Goal: Information Seeking & Learning: Learn about a topic

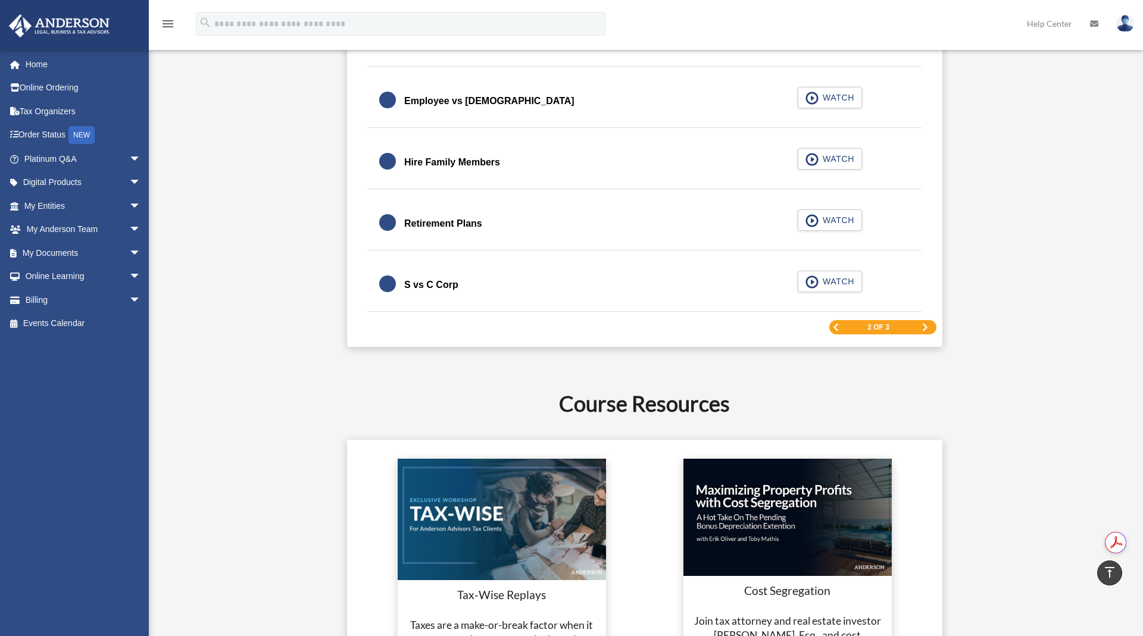
click at [561, 326] on div "2 of 3" at bounding box center [882, 327] width 107 height 15
click at [561, 324] on span "Previous Page" at bounding box center [835, 327] width 7 height 7
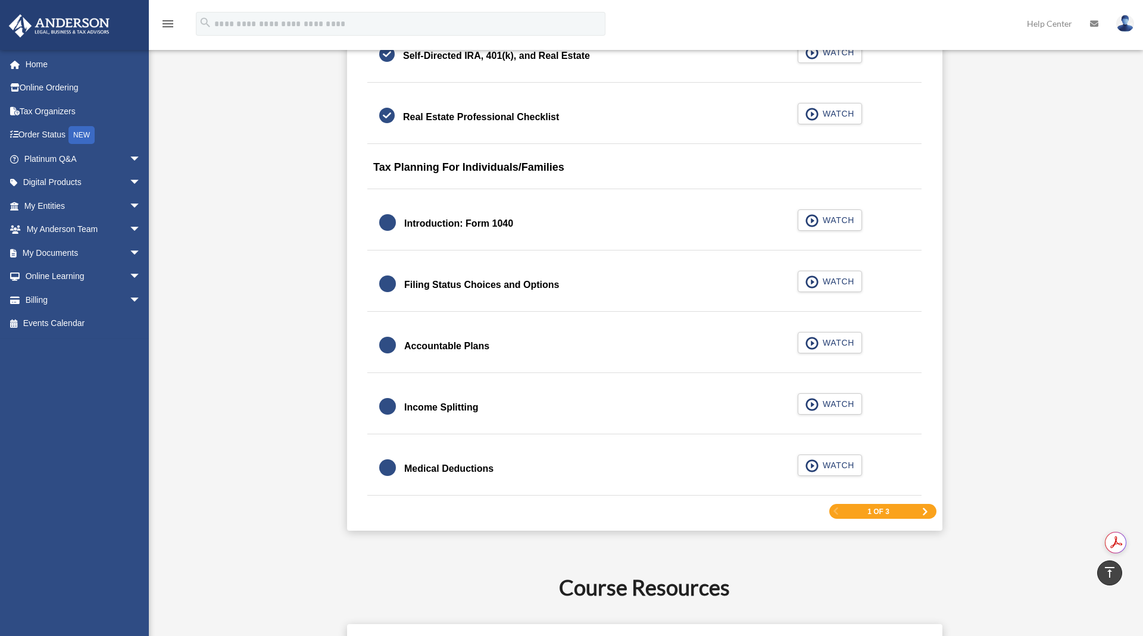
scroll to position [1639, 0]
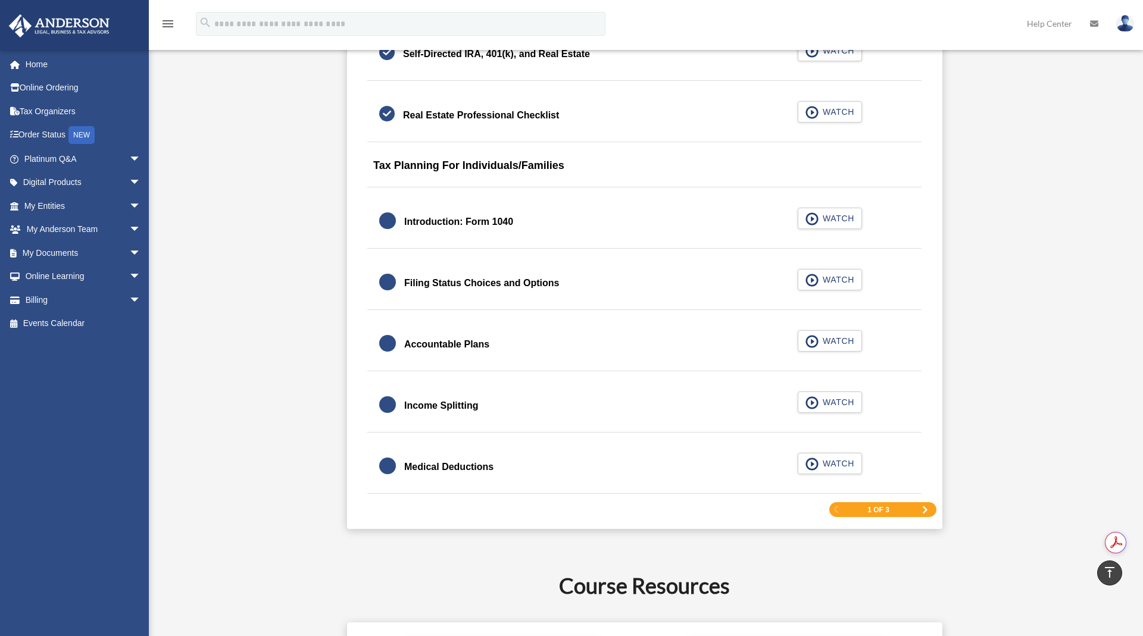
click at [394, 397] on div at bounding box center [387, 405] width 17 height 17
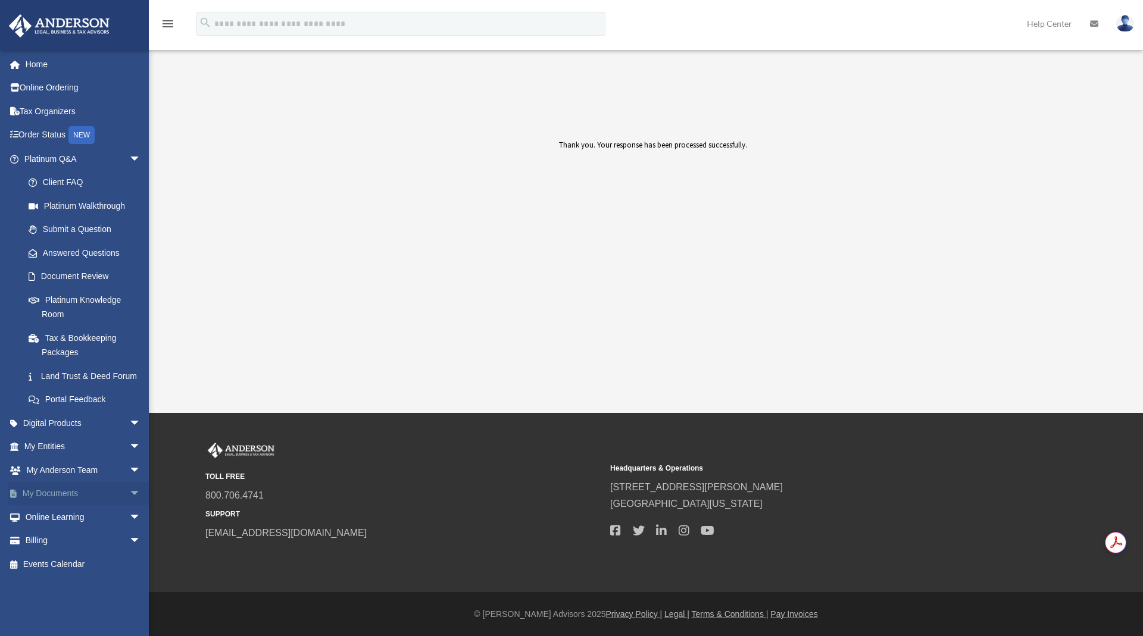
click at [93, 504] on link "My Documents arrow_drop_down" at bounding box center [83, 494] width 151 height 24
click at [129, 507] on span "arrow_drop_down" at bounding box center [141, 494] width 24 height 24
click at [50, 529] on link "Box" at bounding box center [88, 517] width 142 height 24
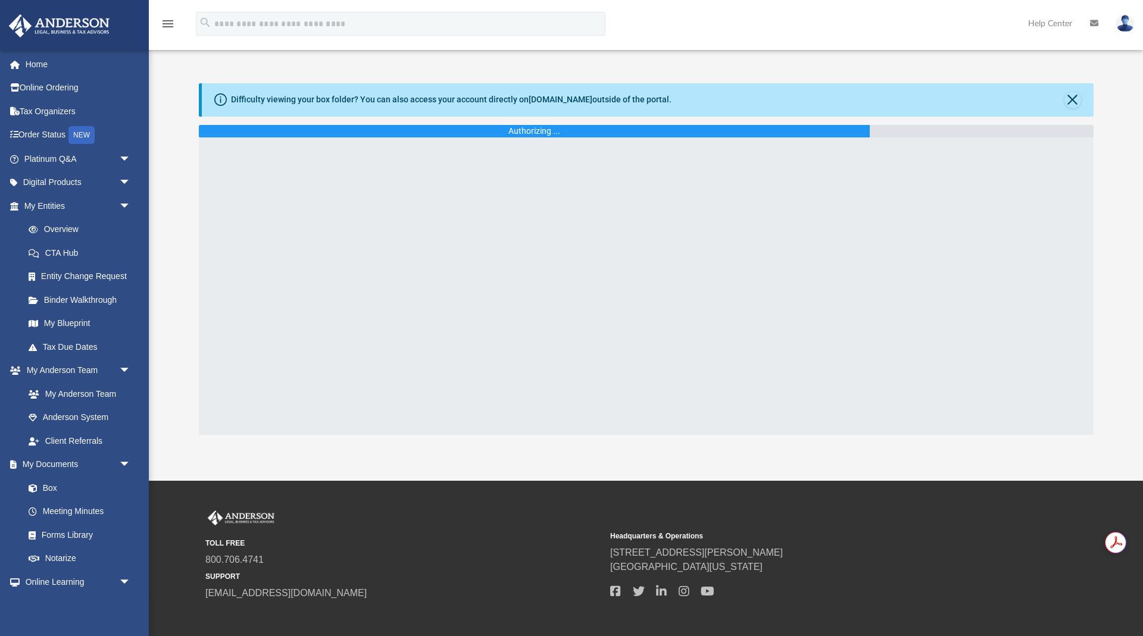
click at [176, 239] on div "Difficulty viewing your box folder? You can also access your account directly o…" at bounding box center [646, 259] width 994 height 352
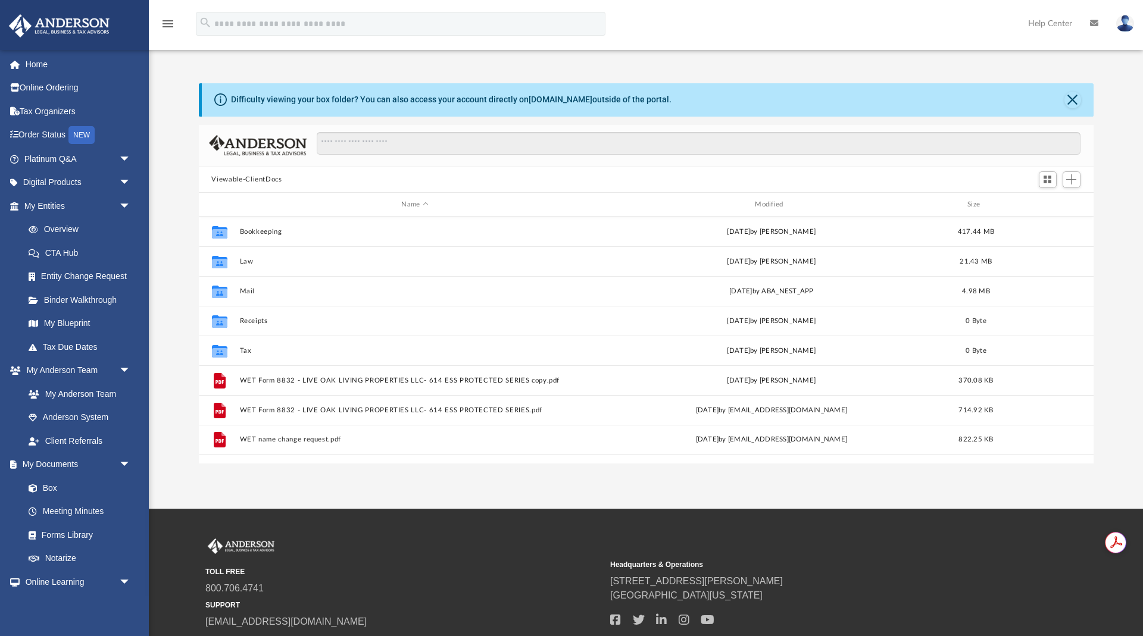
scroll to position [1, 1]
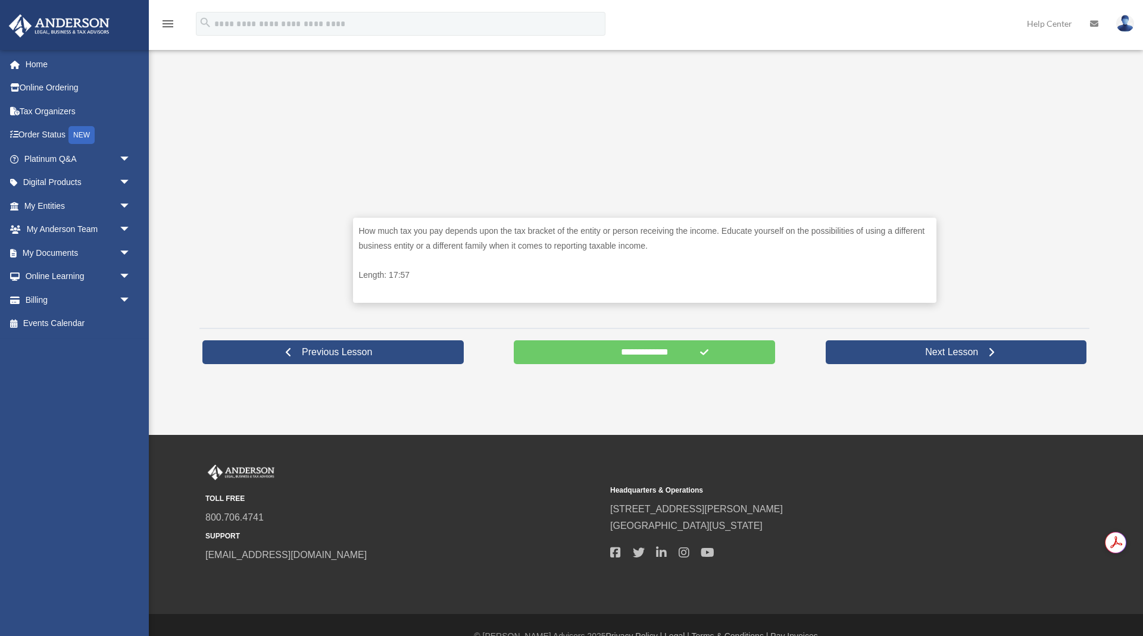
scroll to position [454, 0]
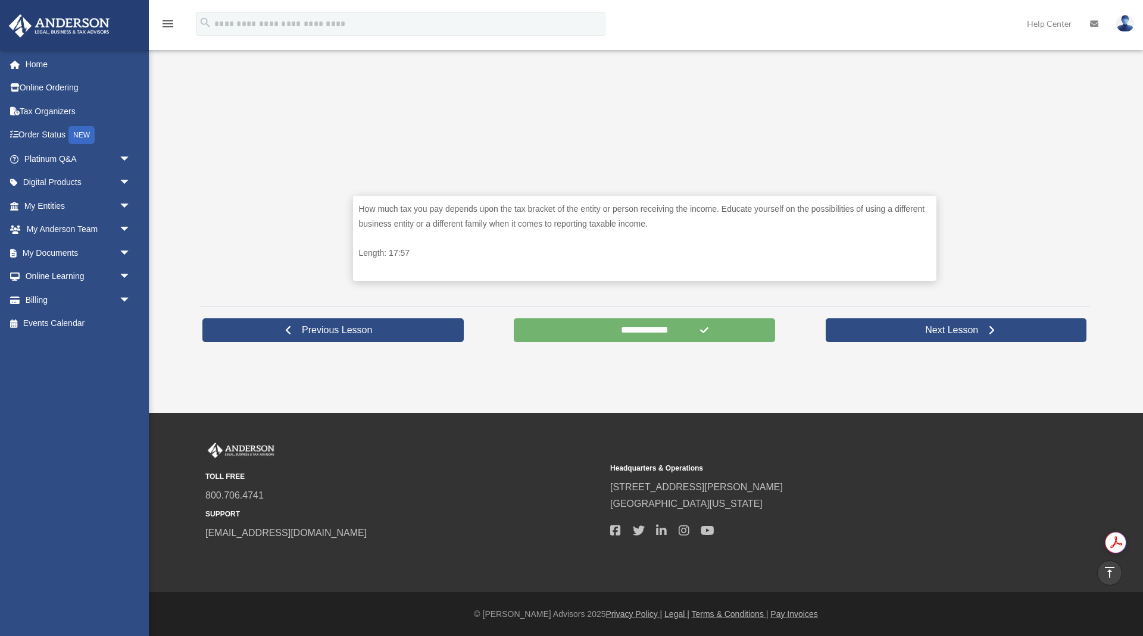
click at [653, 329] on input "**********" at bounding box center [644, 331] width 261 height 24
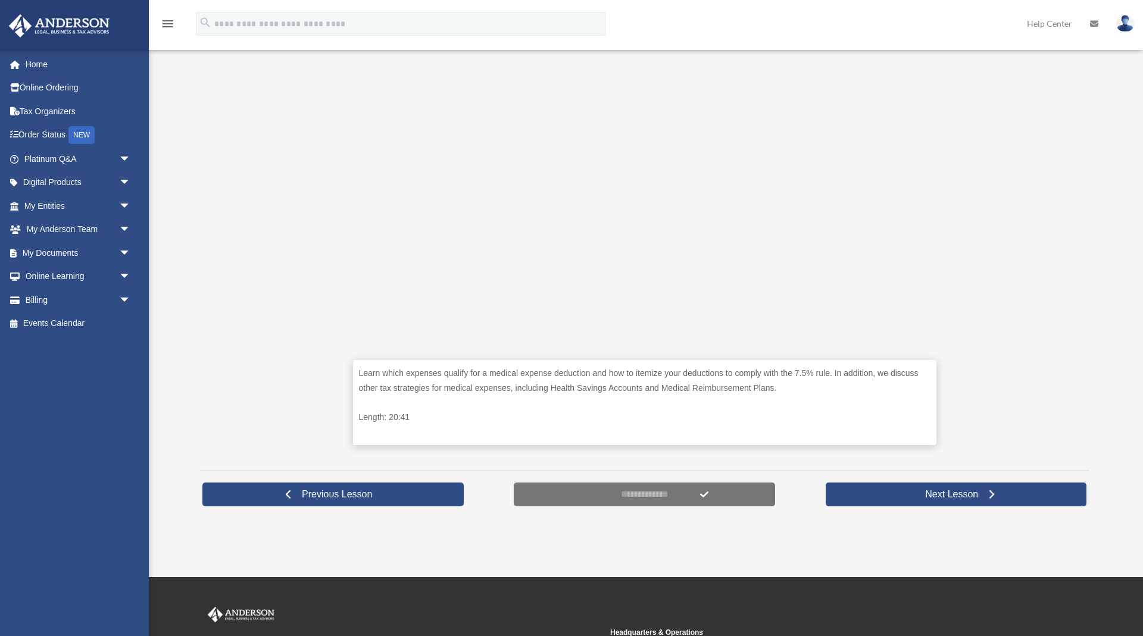
scroll to position [454, 0]
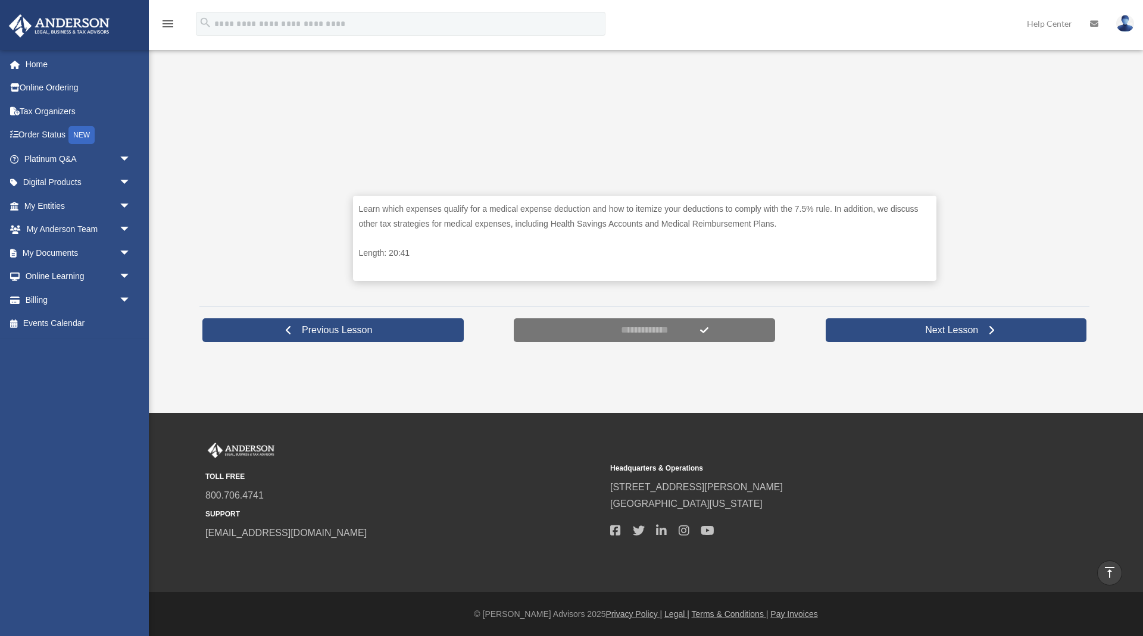
click at [498, 324] on div "**********" at bounding box center [644, 330] width 890 height 48
click at [404, 322] on link "Previous Lesson" at bounding box center [332, 331] width 261 height 24
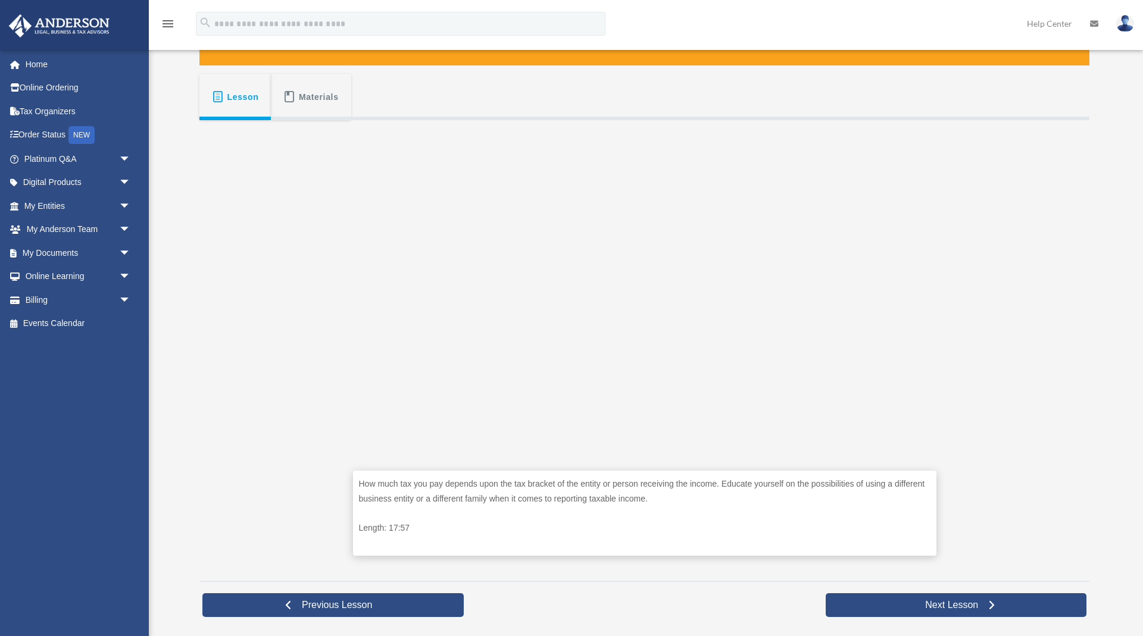
scroll to position [454, 0]
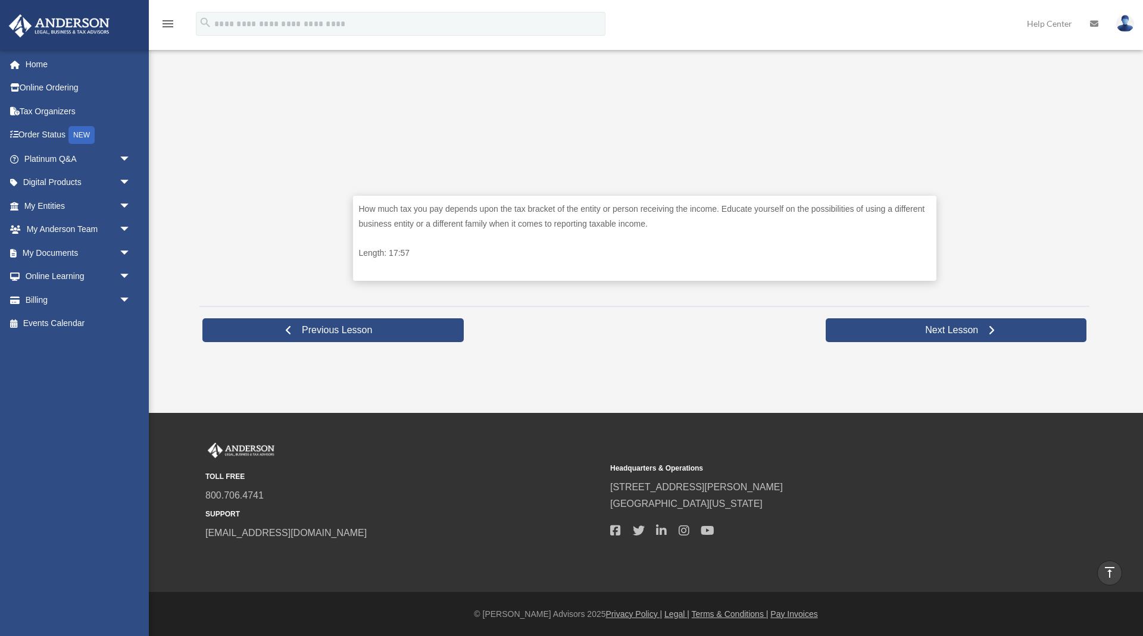
click at [645, 339] on div at bounding box center [644, 331] width 267 height 30
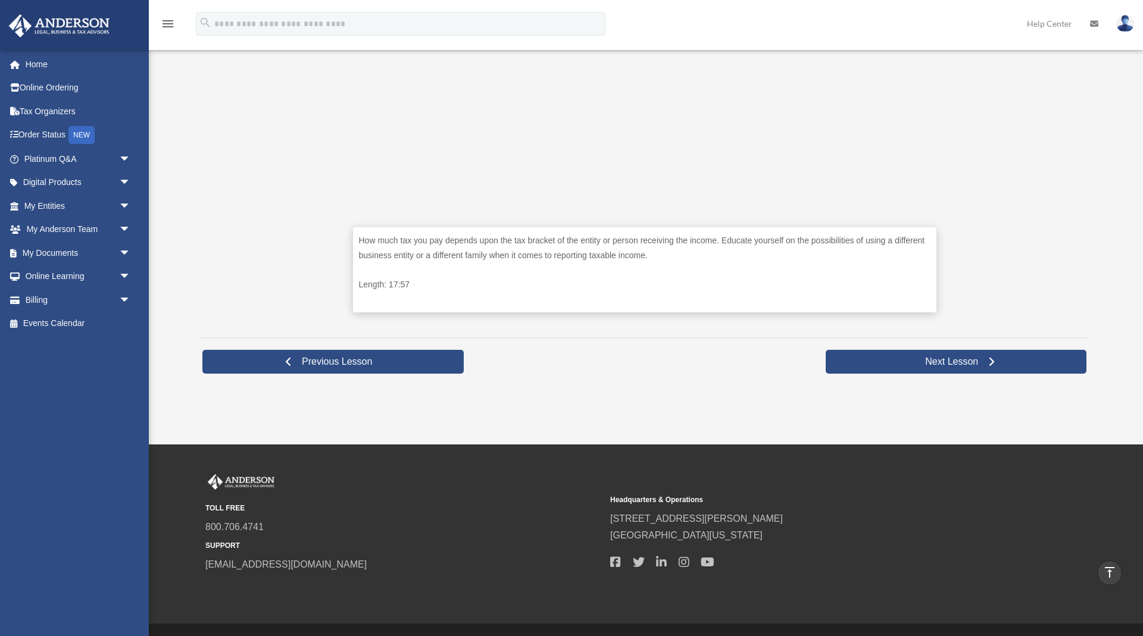
click at [656, 352] on div at bounding box center [644, 362] width 267 height 30
click at [917, 365] on span "Next Lesson" at bounding box center [952, 362] width 72 height 12
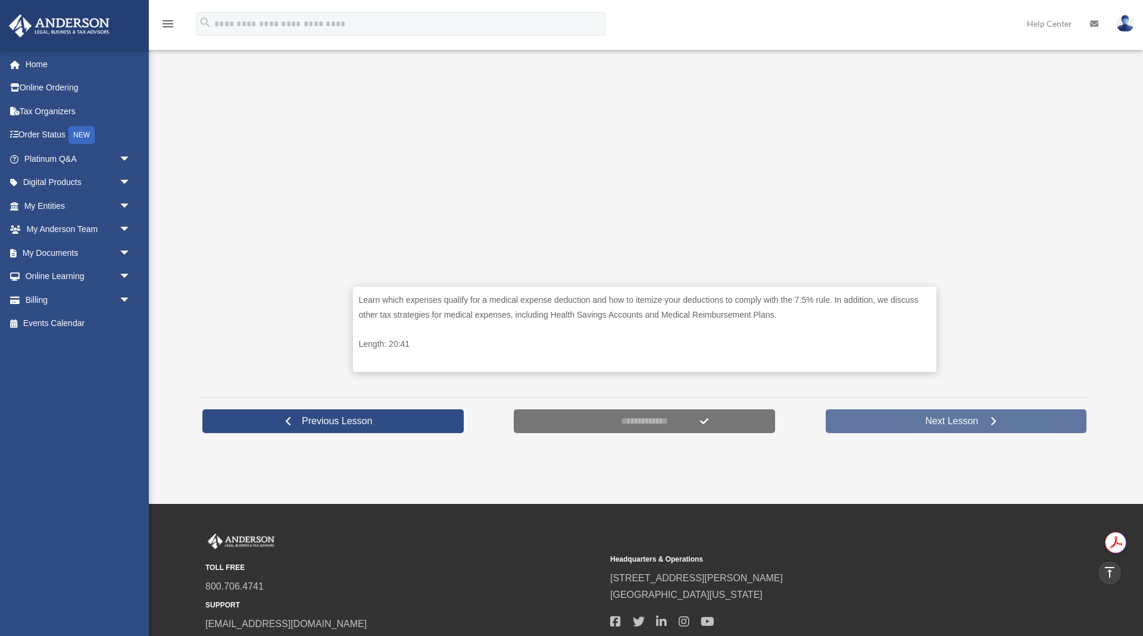
click at [918, 416] on span "Next Lesson" at bounding box center [952, 422] width 72 height 12
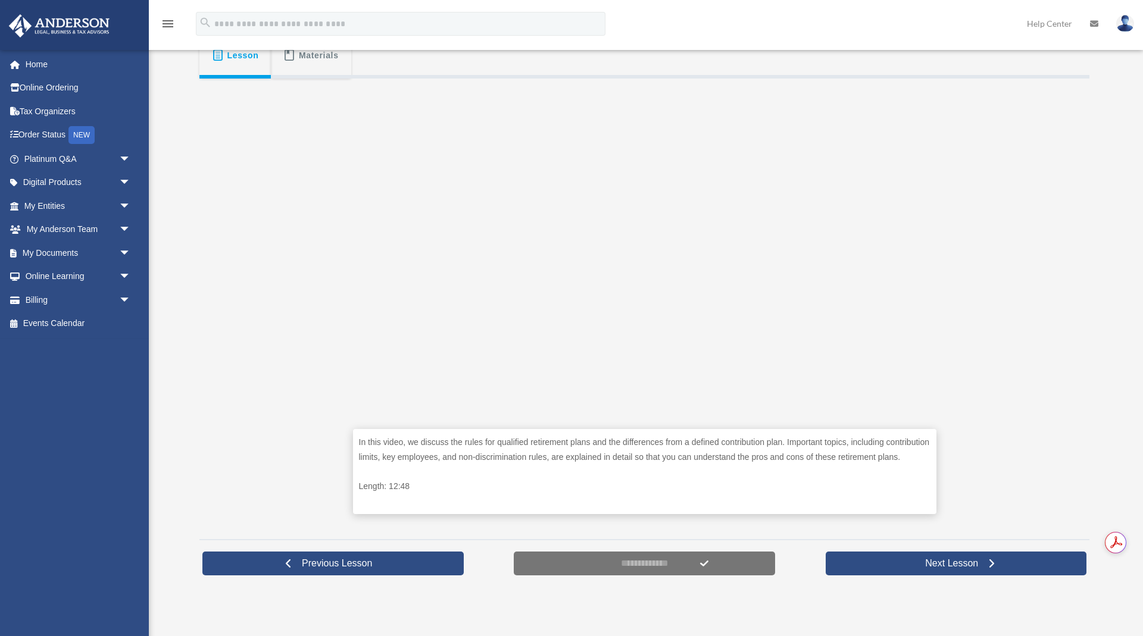
scroll to position [222, 0]
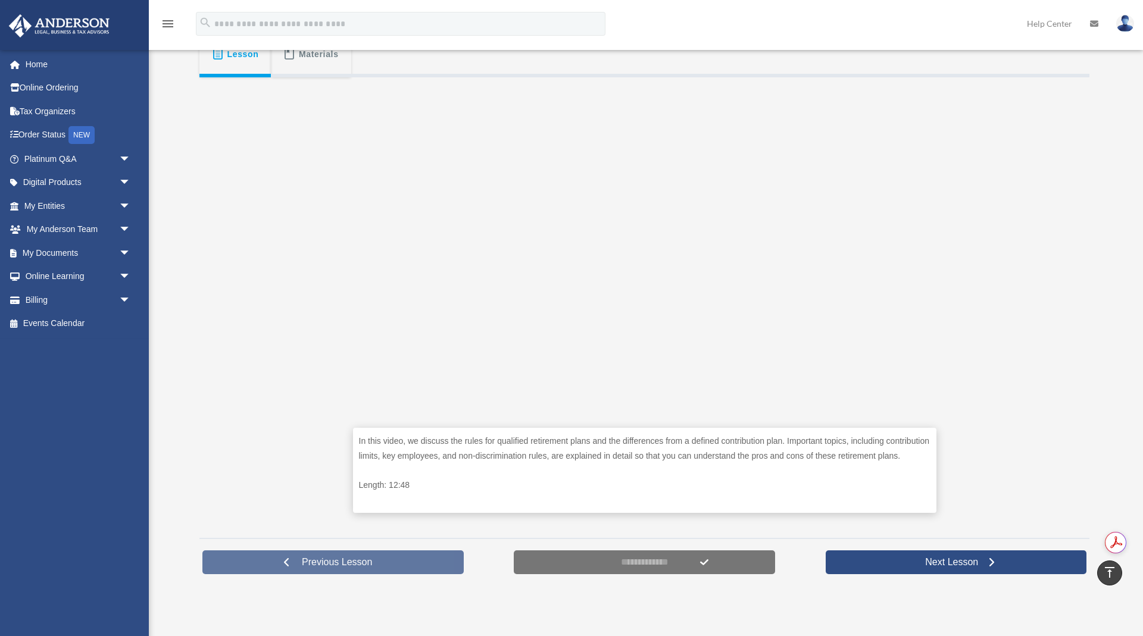
click at [315, 569] on span "Previous Lesson" at bounding box center [336, 563] width 89 height 12
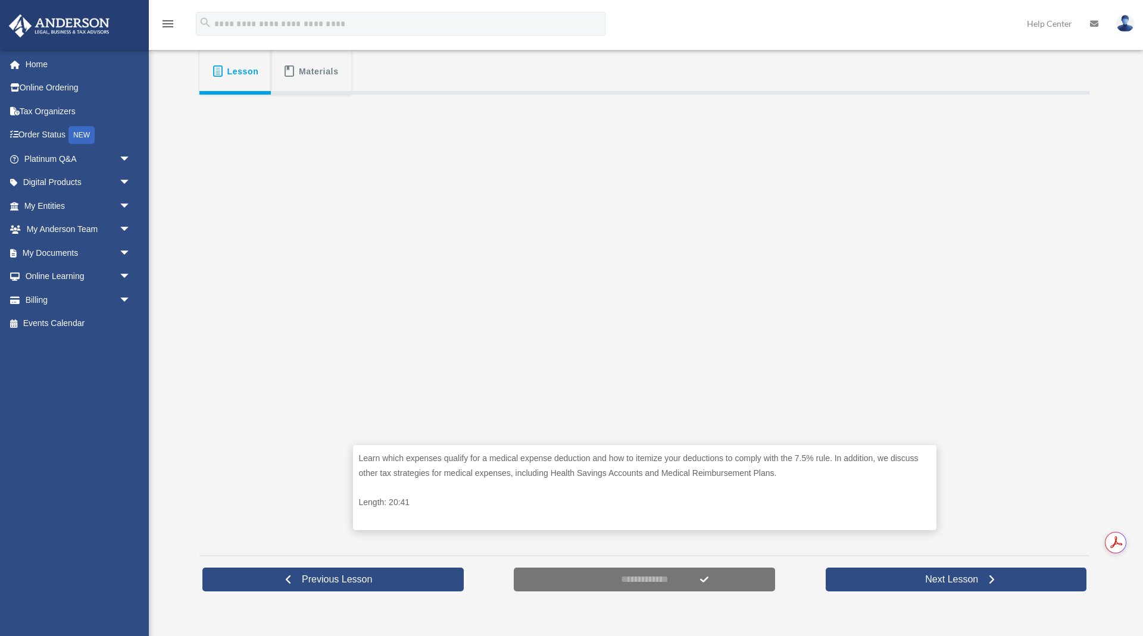
scroll to position [217, 0]
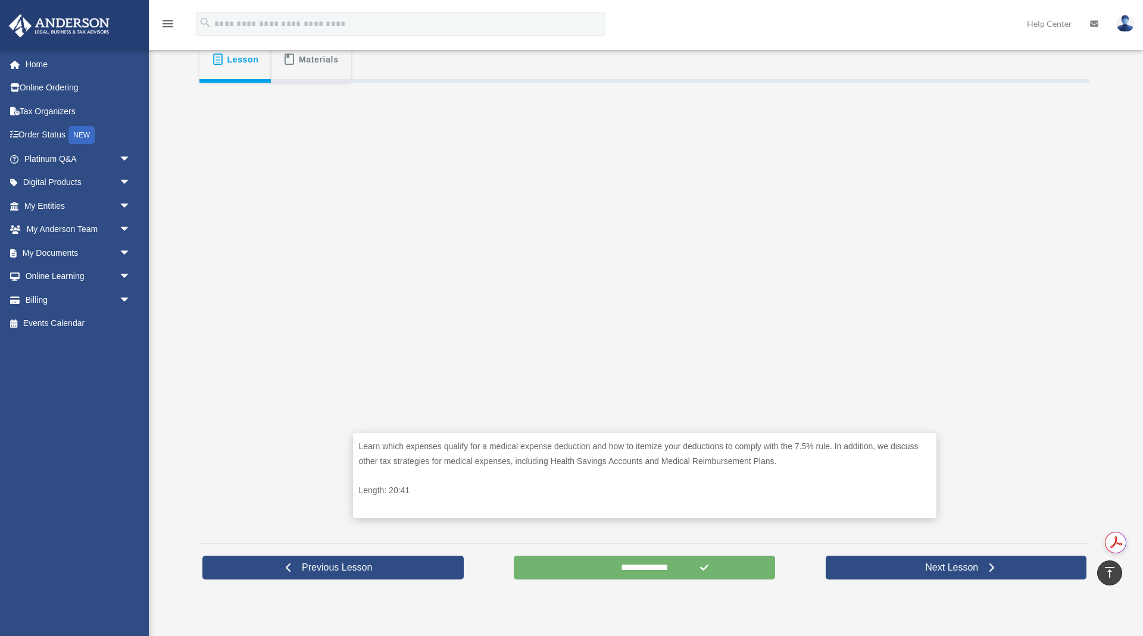
click at [632, 561] on input "**********" at bounding box center [644, 568] width 261 height 24
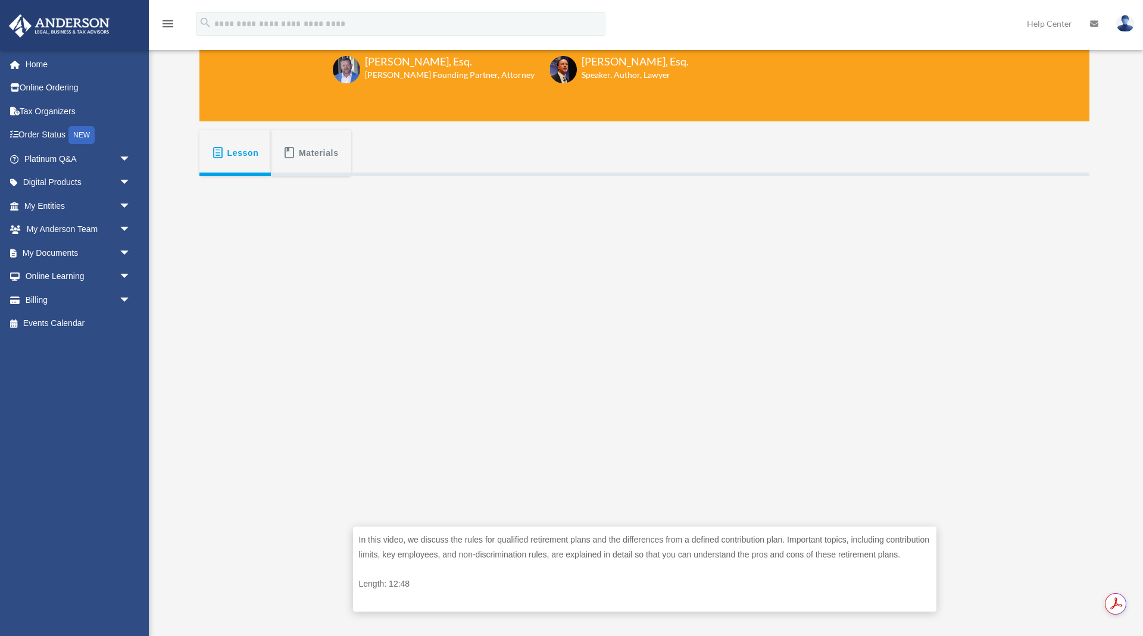
scroll to position [149, 0]
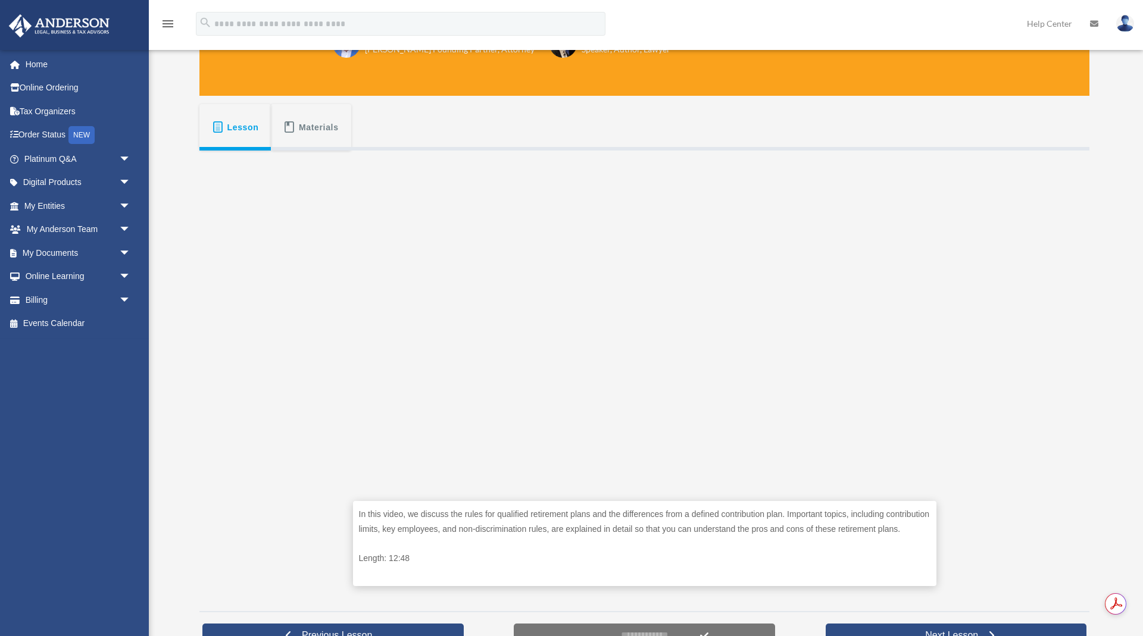
click at [972, 485] on div "In this video, we discuss the rules for qualified retirement plans and the diff…" at bounding box center [644, 377] width 890 height 452
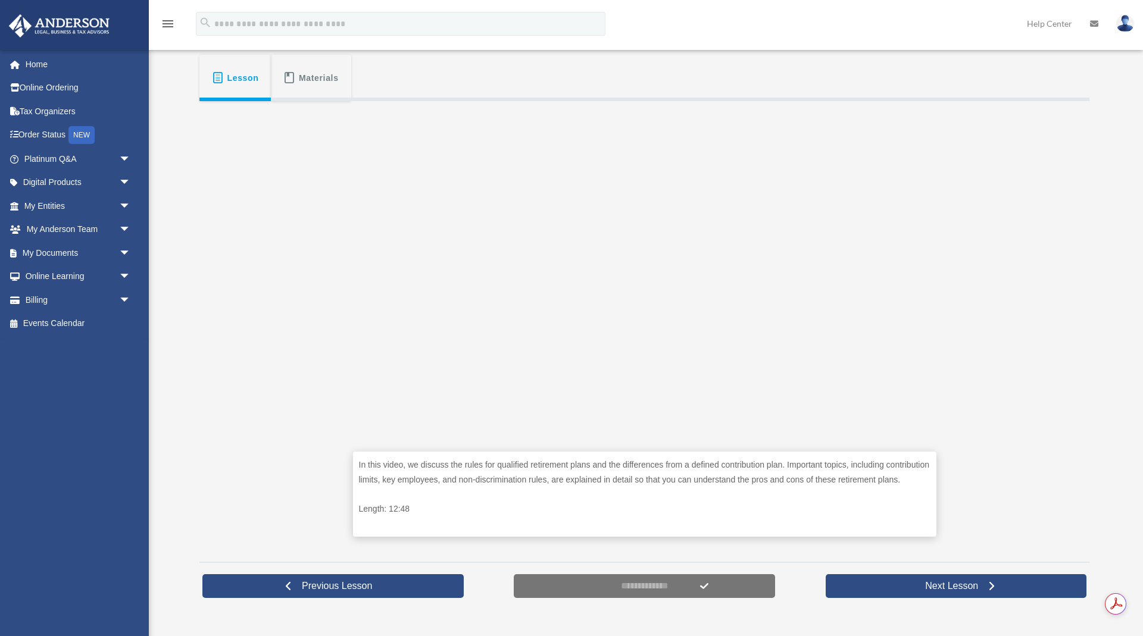
scroll to position [199, 0]
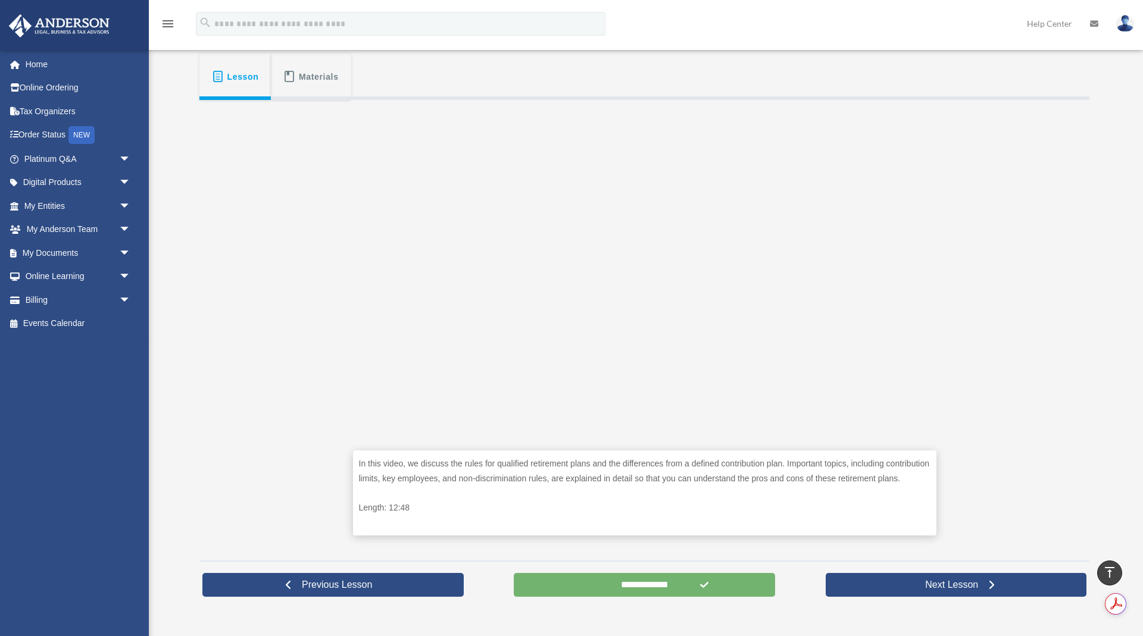
click at [707, 589] on input "**********" at bounding box center [644, 585] width 261 height 24
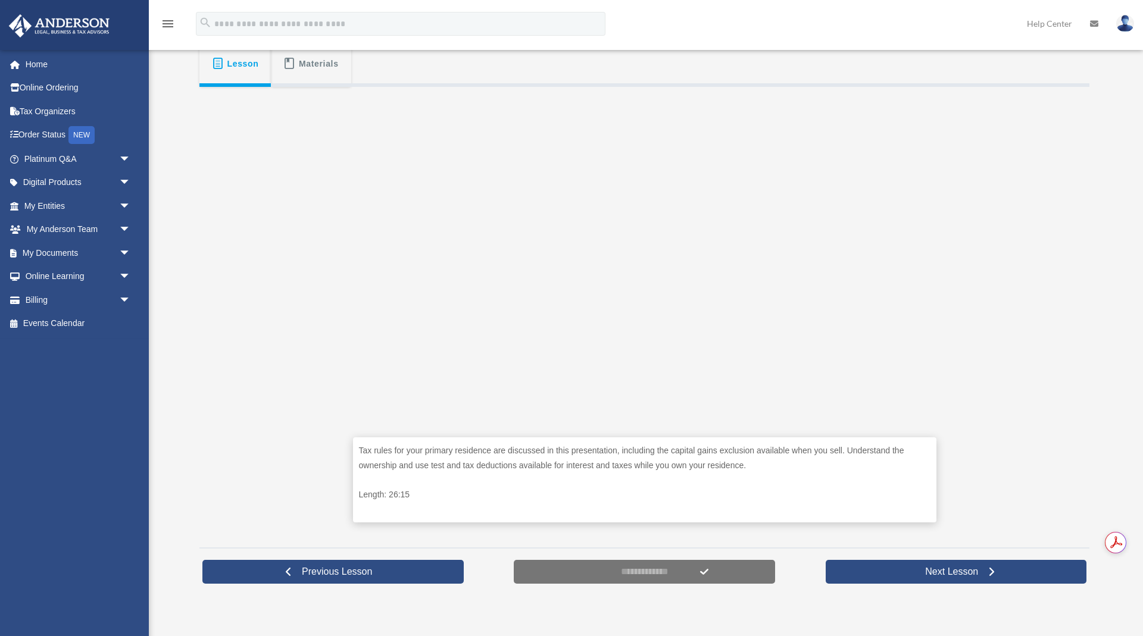
scroll to position [217, 0]
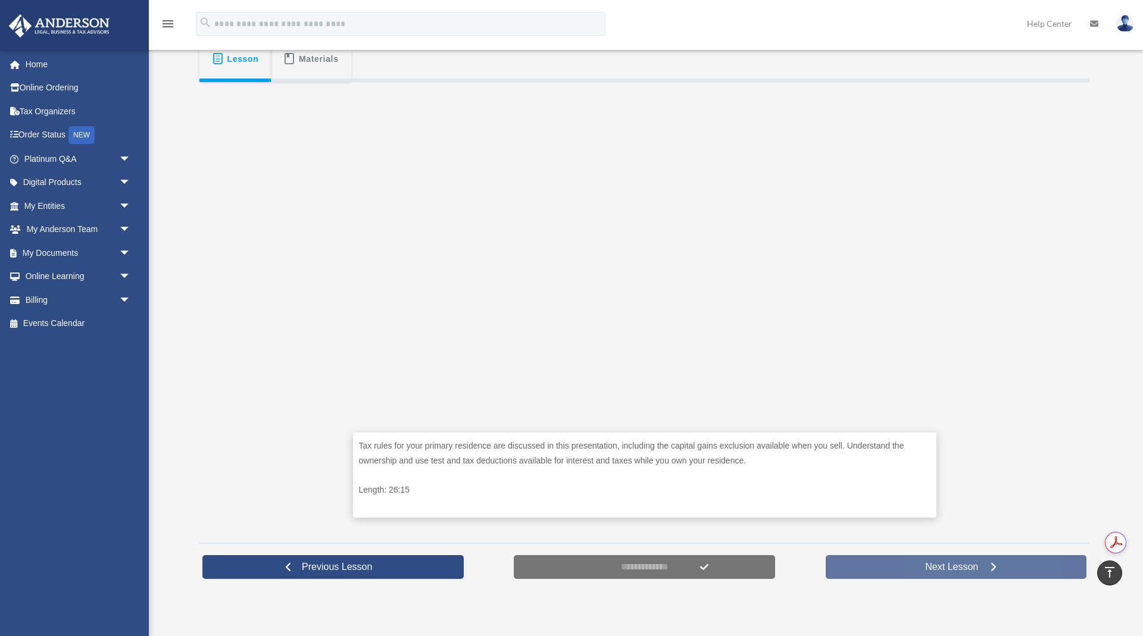
click at [884, 563] on link "Next Lesson" at bounding box center [956, 567] width 261 height 24
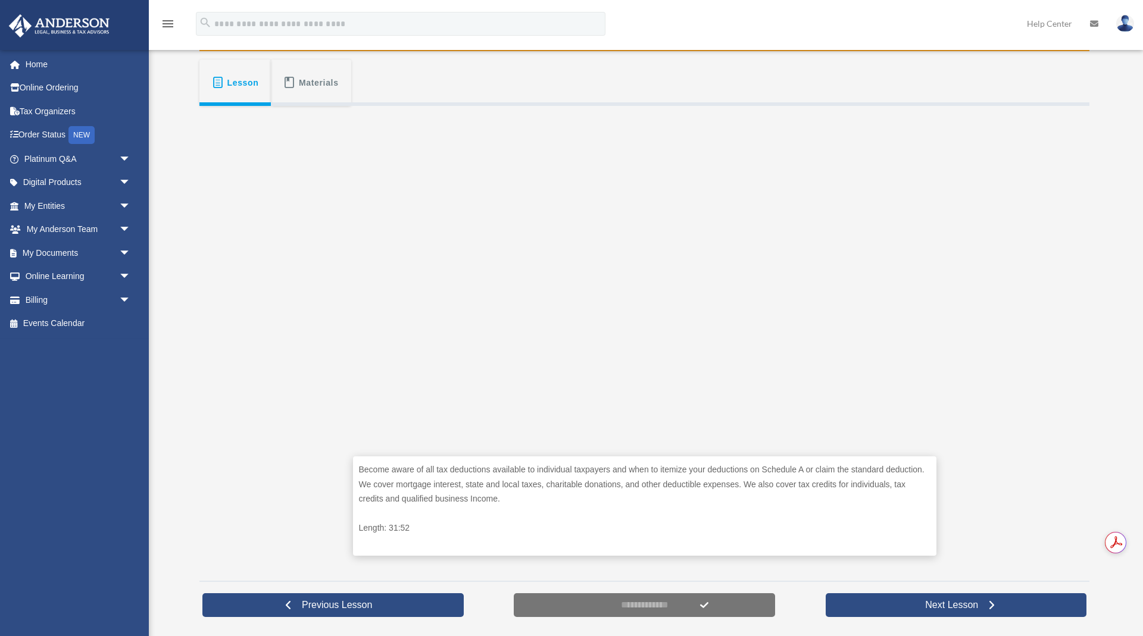
scroll to position [194, 0]
click at [1000, 595] on link "Next Lesson" at bounding box center [956, 605] width 261 height 24
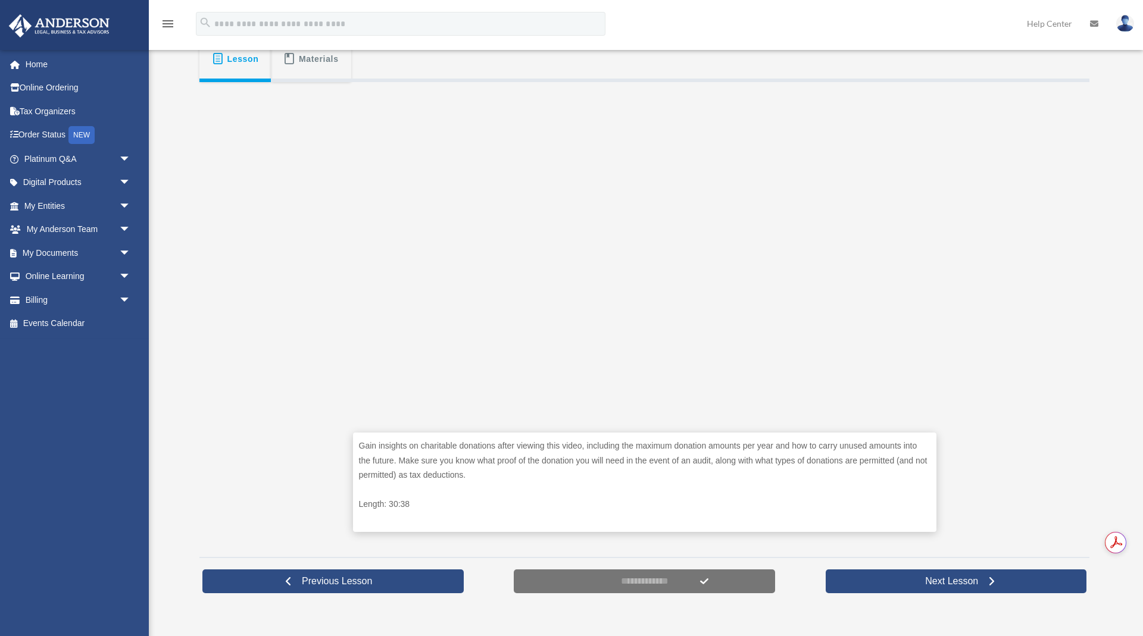
scroll to position [219, 0]
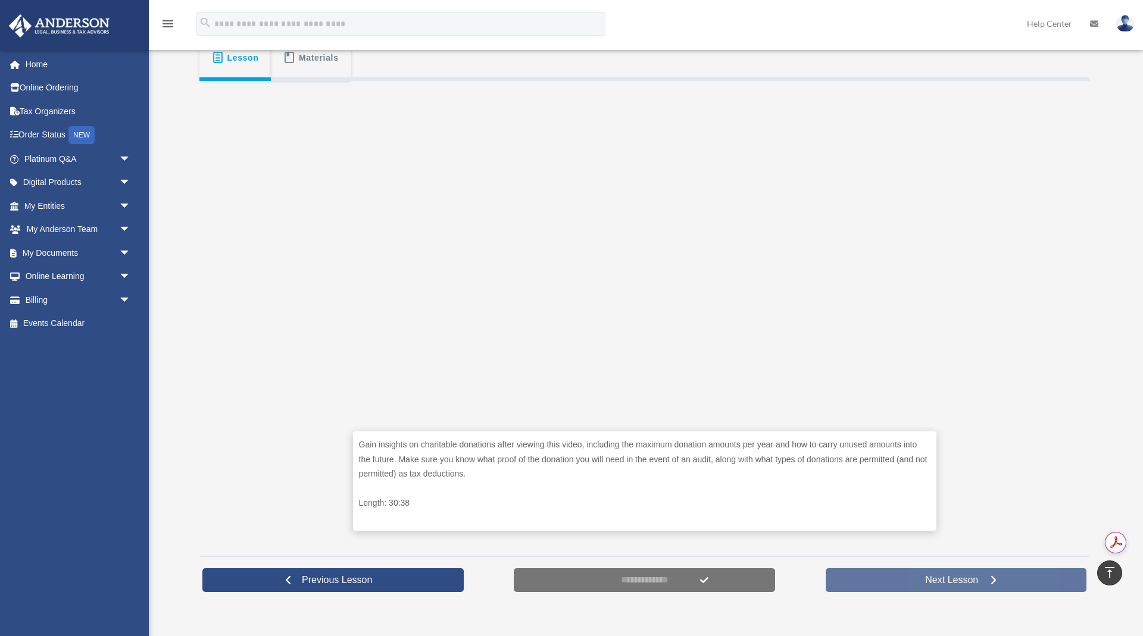
click at [945, 584] on span "Next Lesson" at bounding box center [952, 581] width 72 height 12
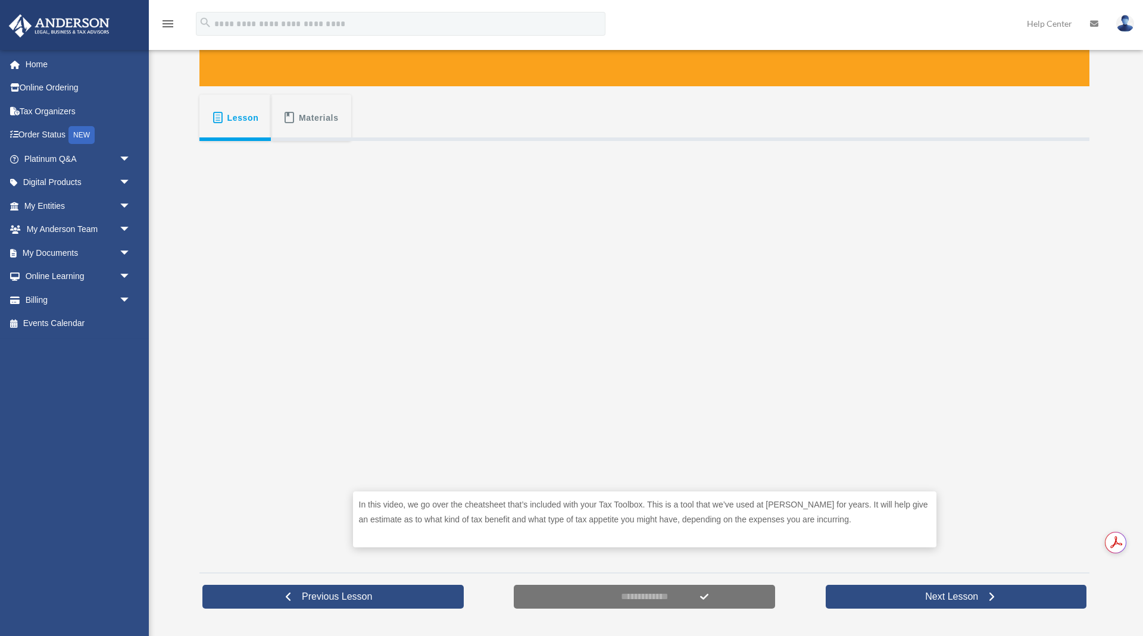
scroll to position [159, 0]
click at [932, 594] on span "Next Lesson" at bounding box center [952, 597] width 72 height 12
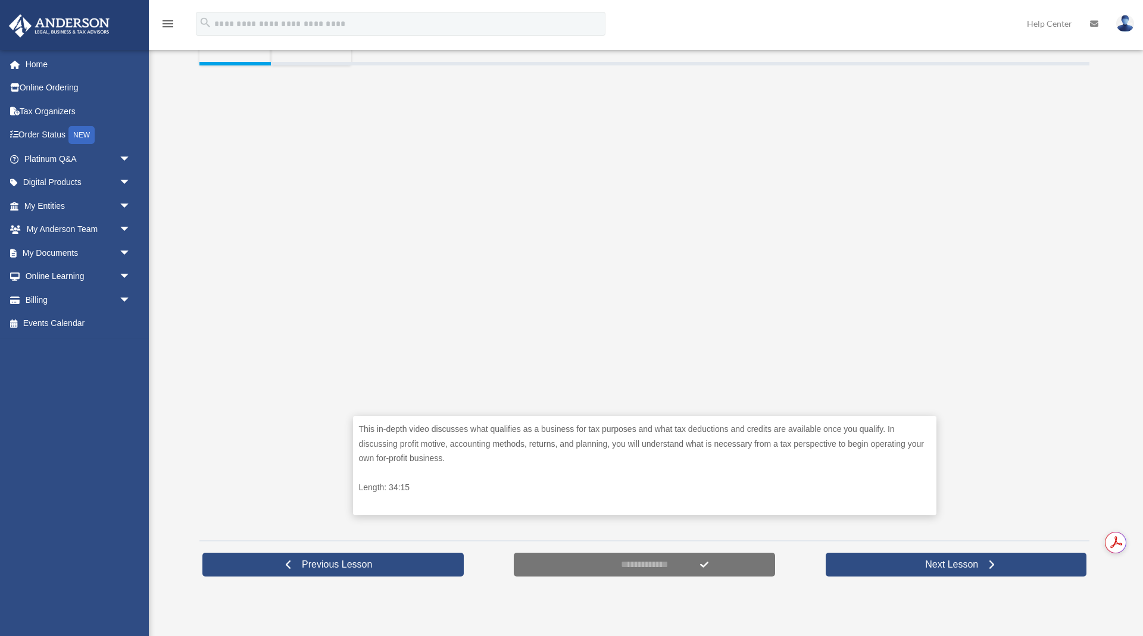
scroll to position [235, 0]
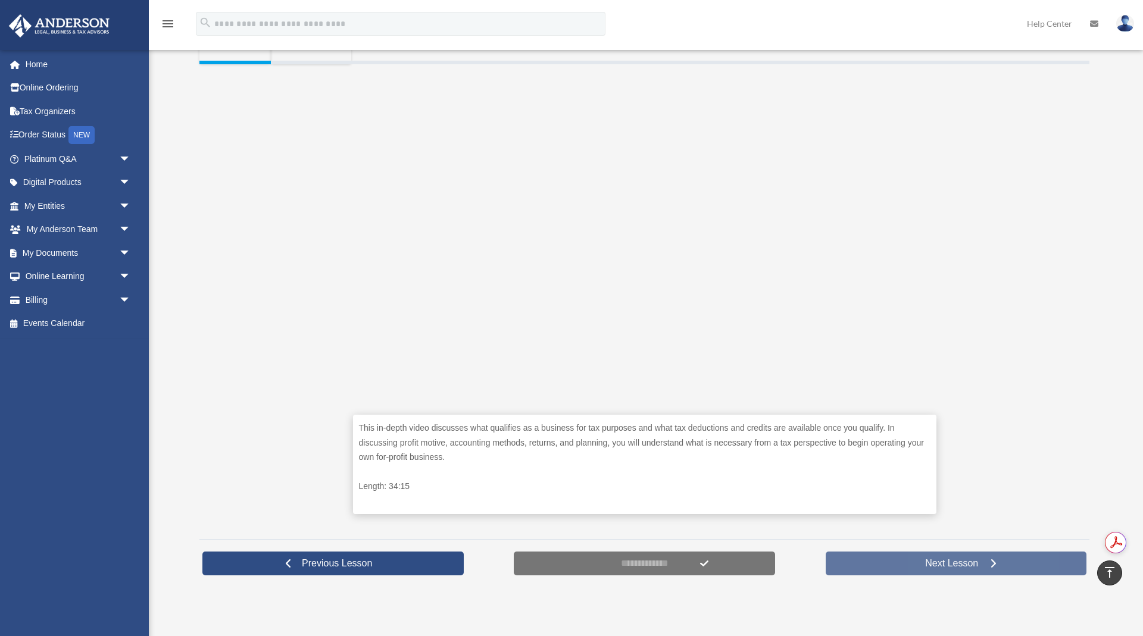
click at [925, 569] on link "Next Lesson" at bounding box center [956, 564] width 261 height 24
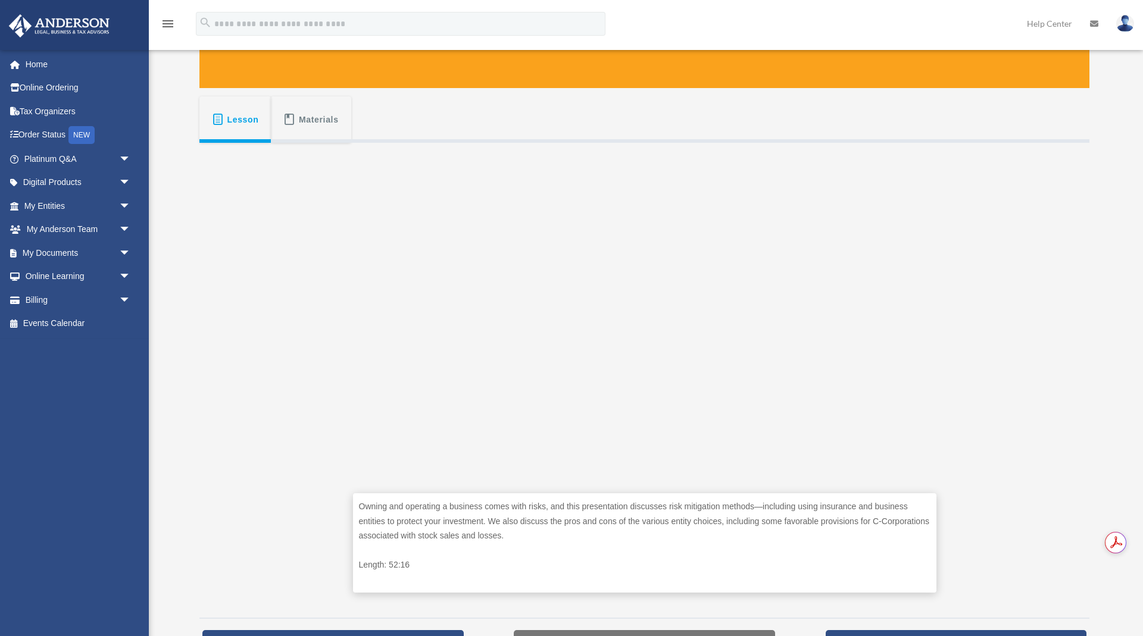
scroll to position [171, 0]
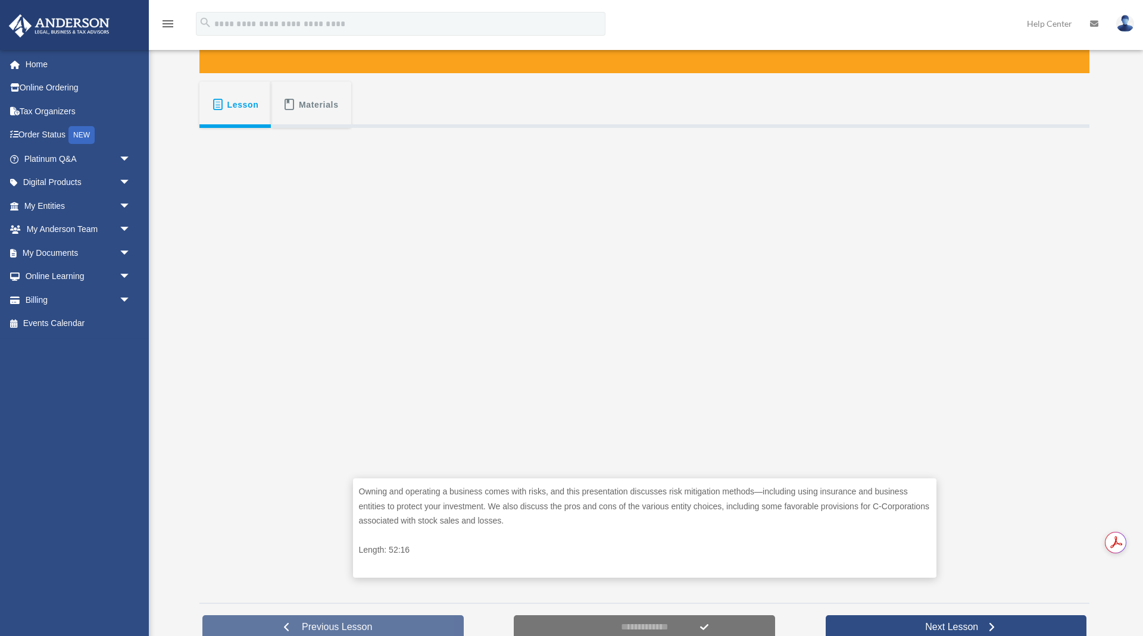
click at [316, 626] on span "Previous Lesson" at bounding box center [336, 628] width 89 height 12
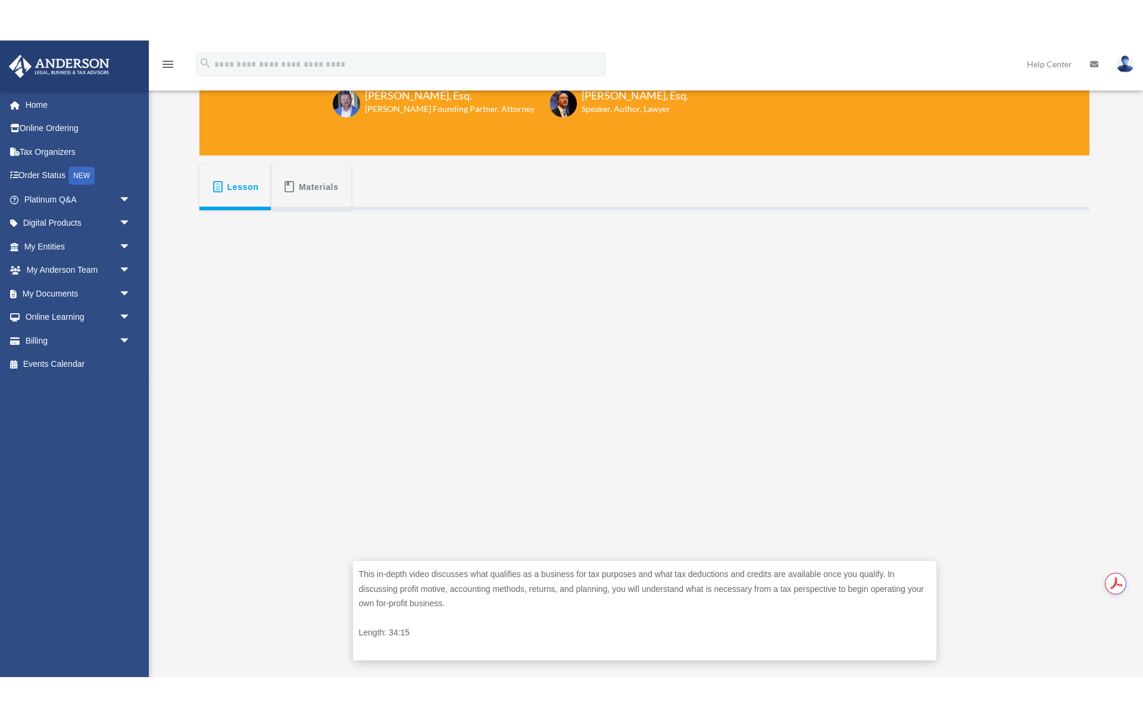
scroll to position [143, 0]
